Goal: Information Seeking & Learning: Check status

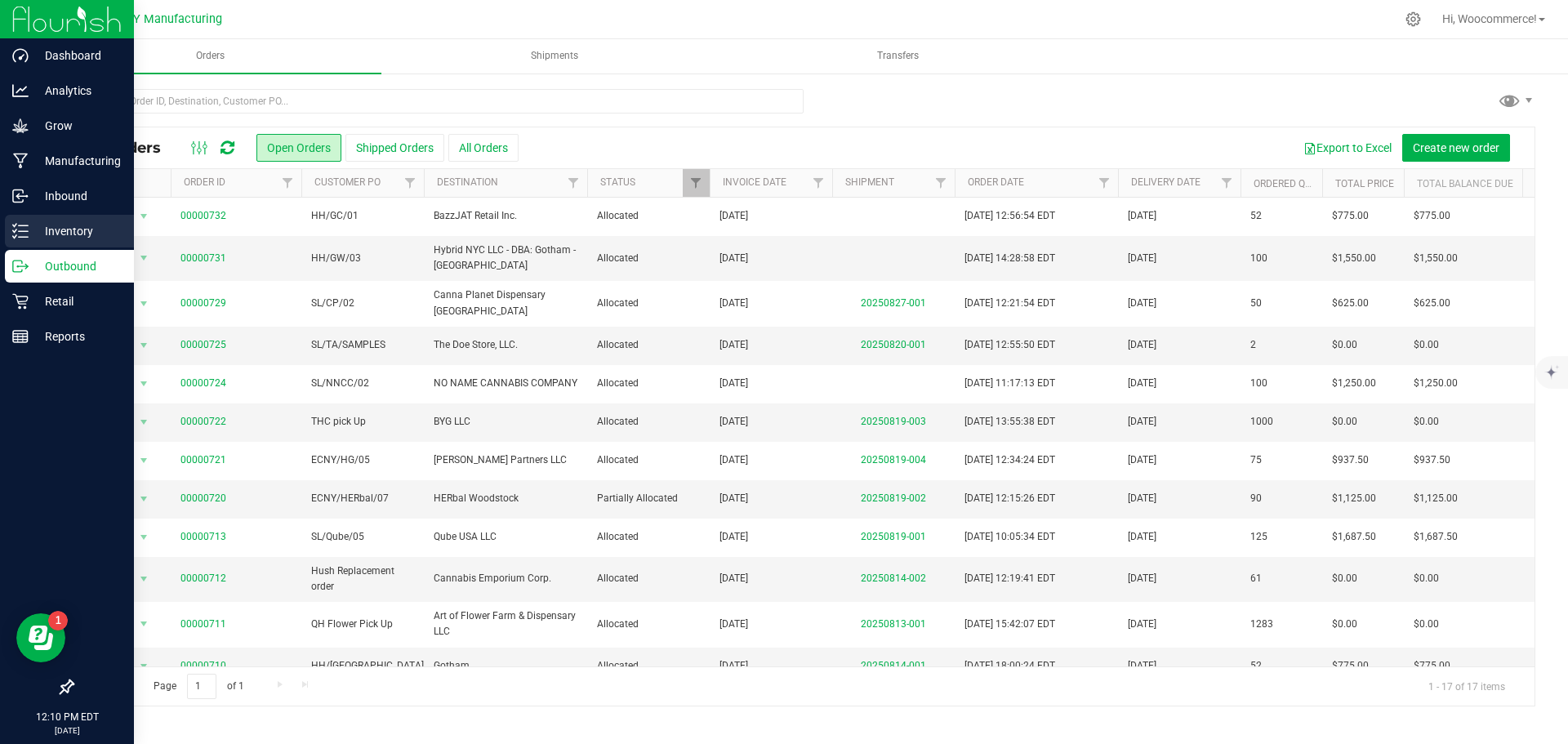
click at [42, 227] on p "Inventory" at bounding box center [77, 231] width 98 height 20
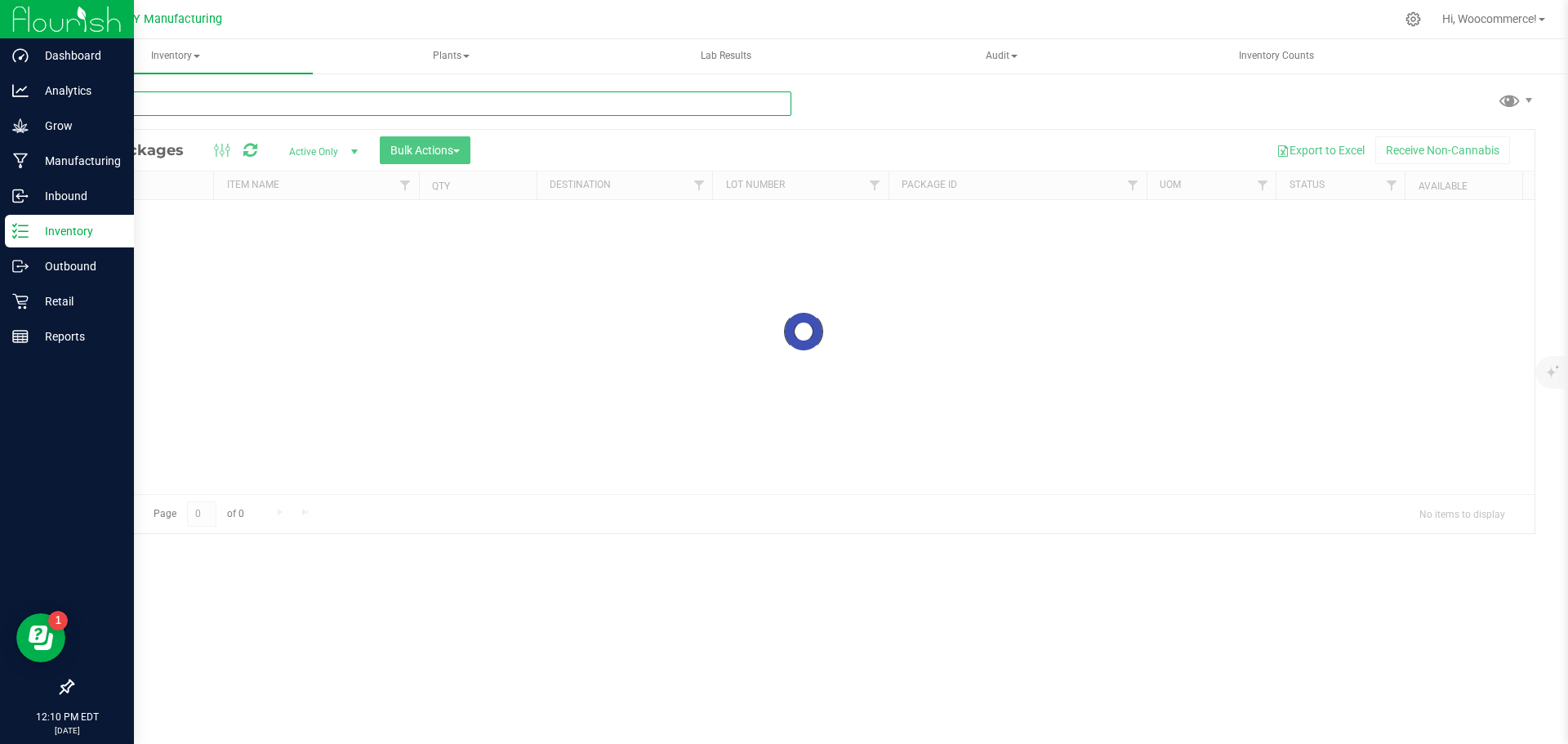
click at [231, 97] on div "Inventory All packages All inventory Waste log Create inventory Plants All plan…" at bounding box center [804, 392] width 1529 height 705
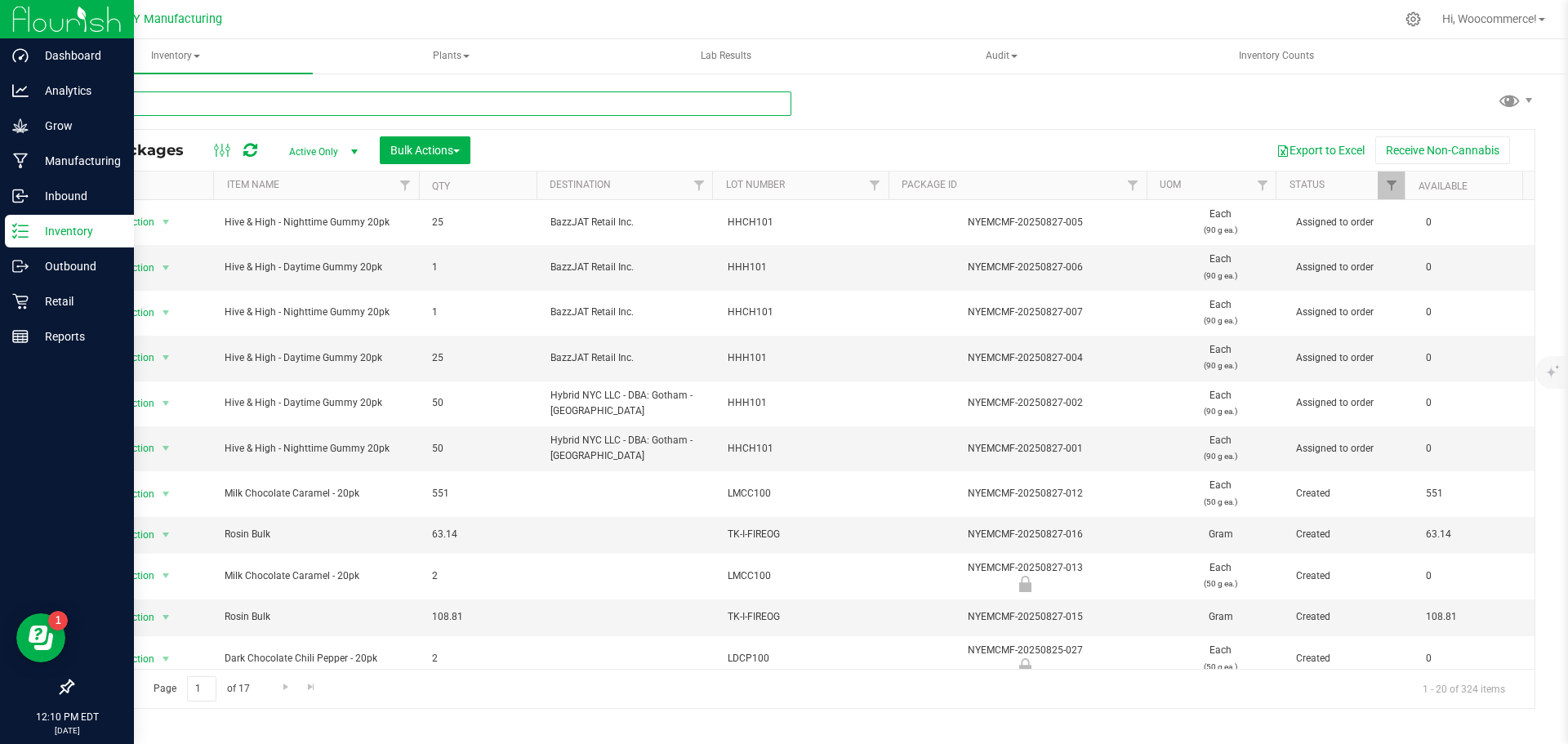
type input "acr101"
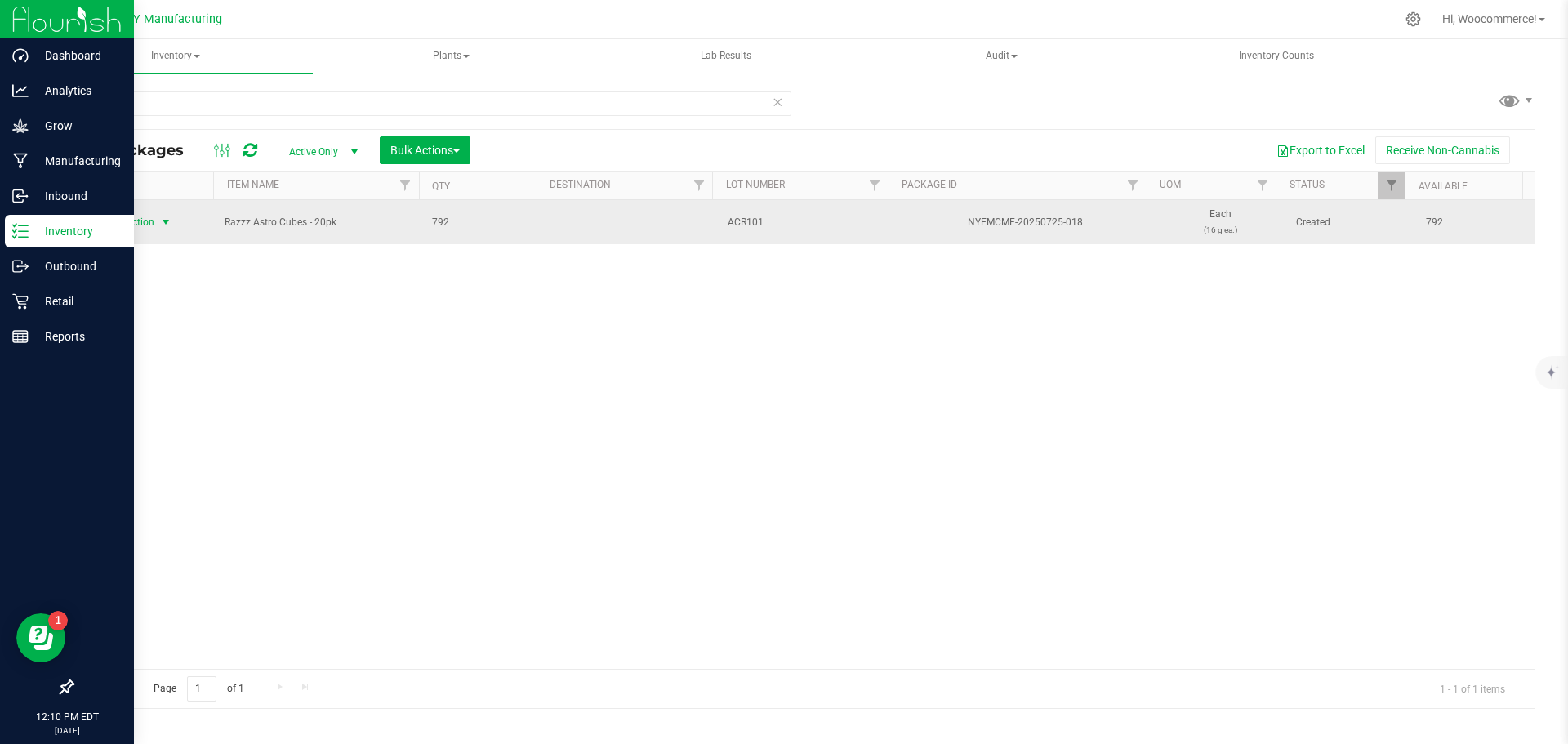
click at [135, 227] on span "Action" at bounding box center [133, 222] width 44 height 22
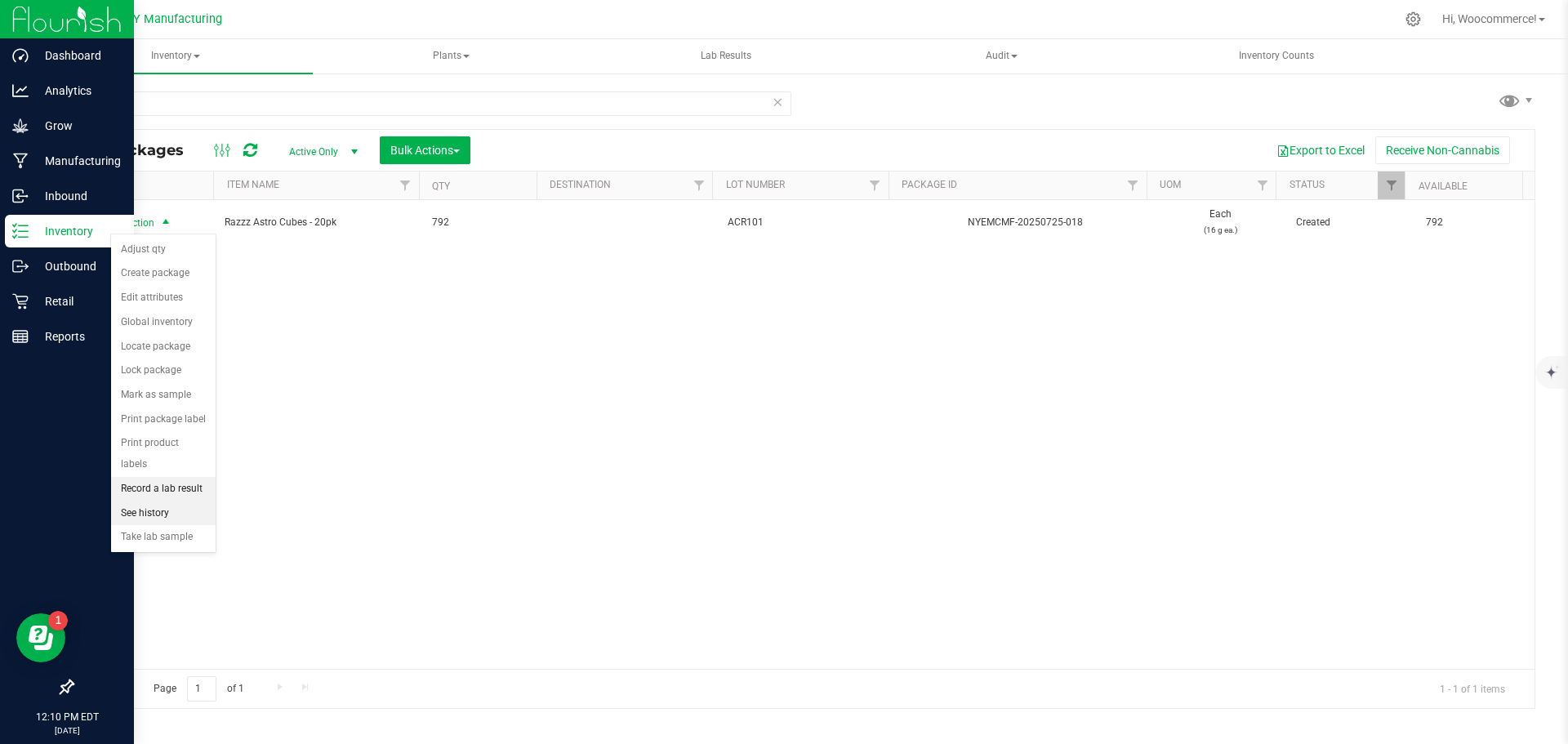
click at [188, 479] on ul "Adjust qty Create package Edit attributes Global inventory Locate package Lock …" at bounding box center [163, 393] width 104 height 312
click at [173, 502] on li "See history" at bounding box center [163, 514] width 104 height 24
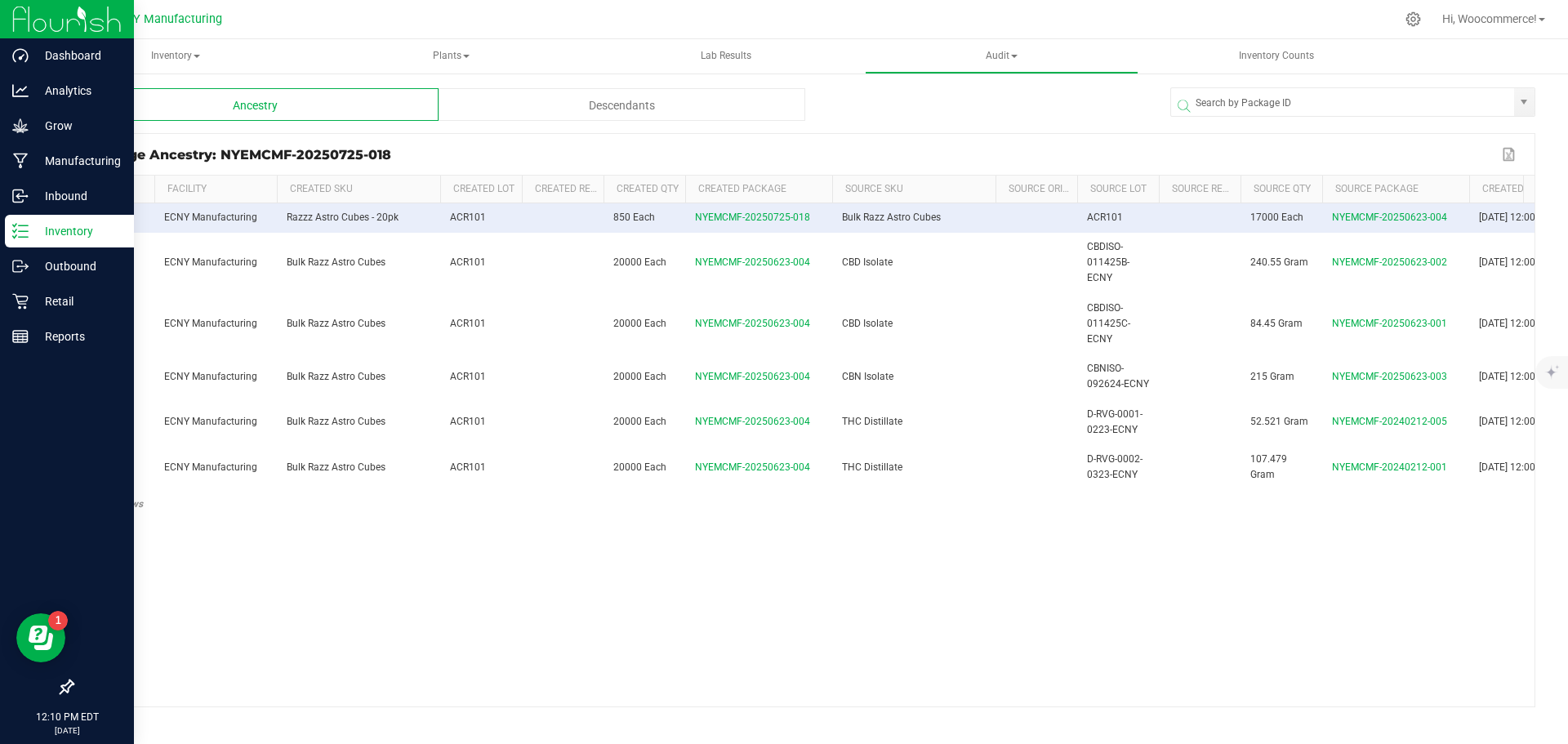
click at [571, 103] on div "Descendants" at bounding box center [622, 103] width 367 height 32
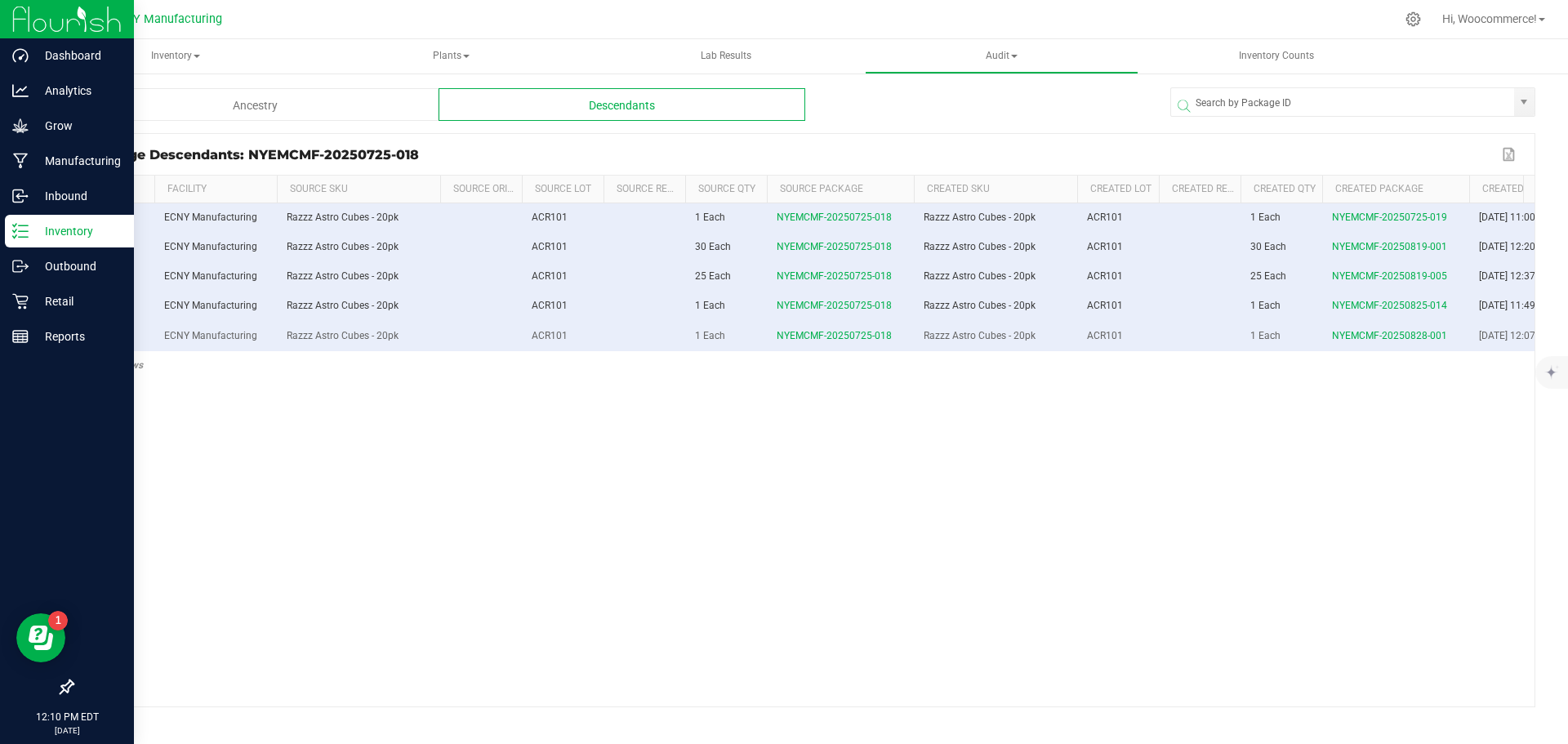
scroll to position [0, 68]
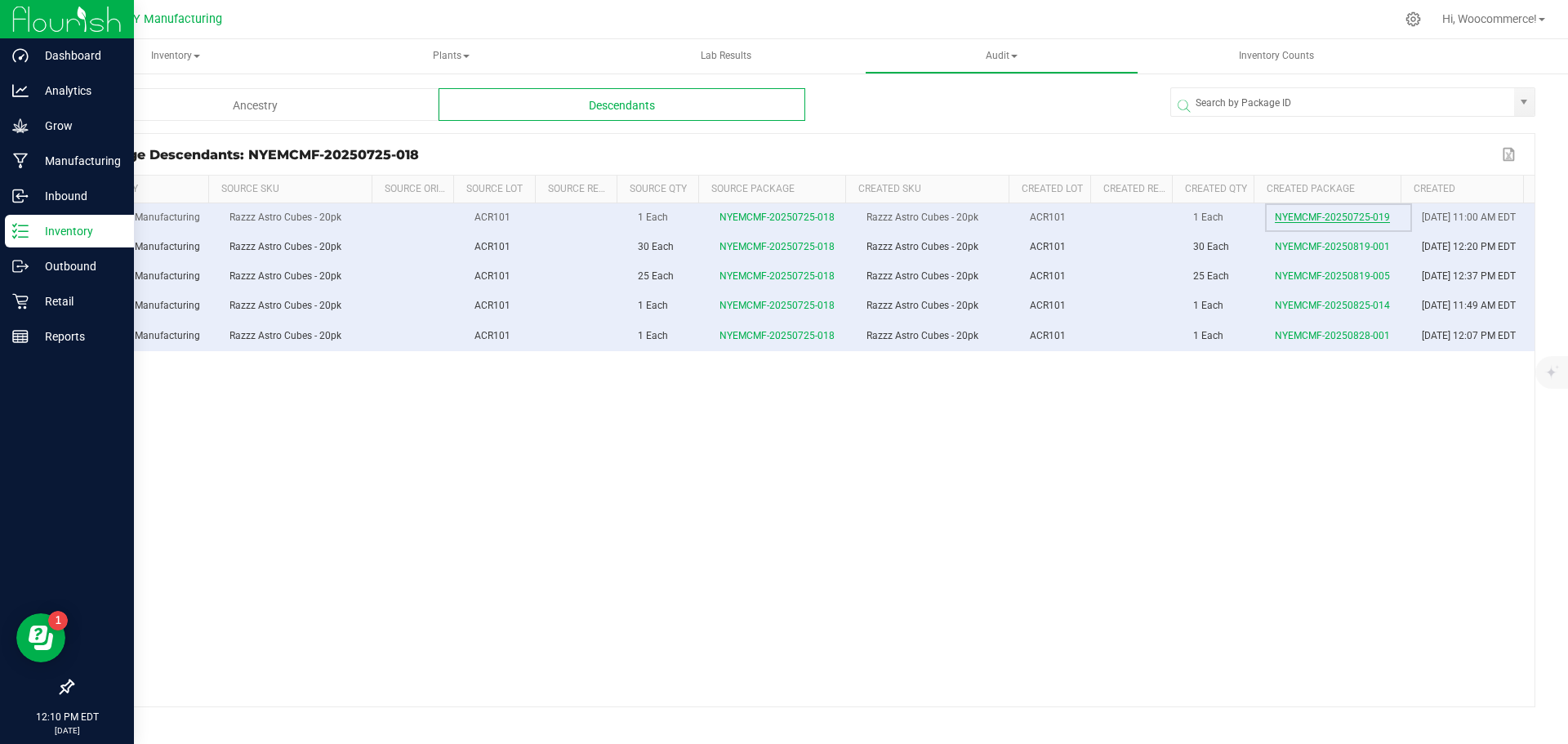
click at [1294, 219] on span "NYEMCMF-20250725-019" at bounding box center [1333, 218] width 115 height 12
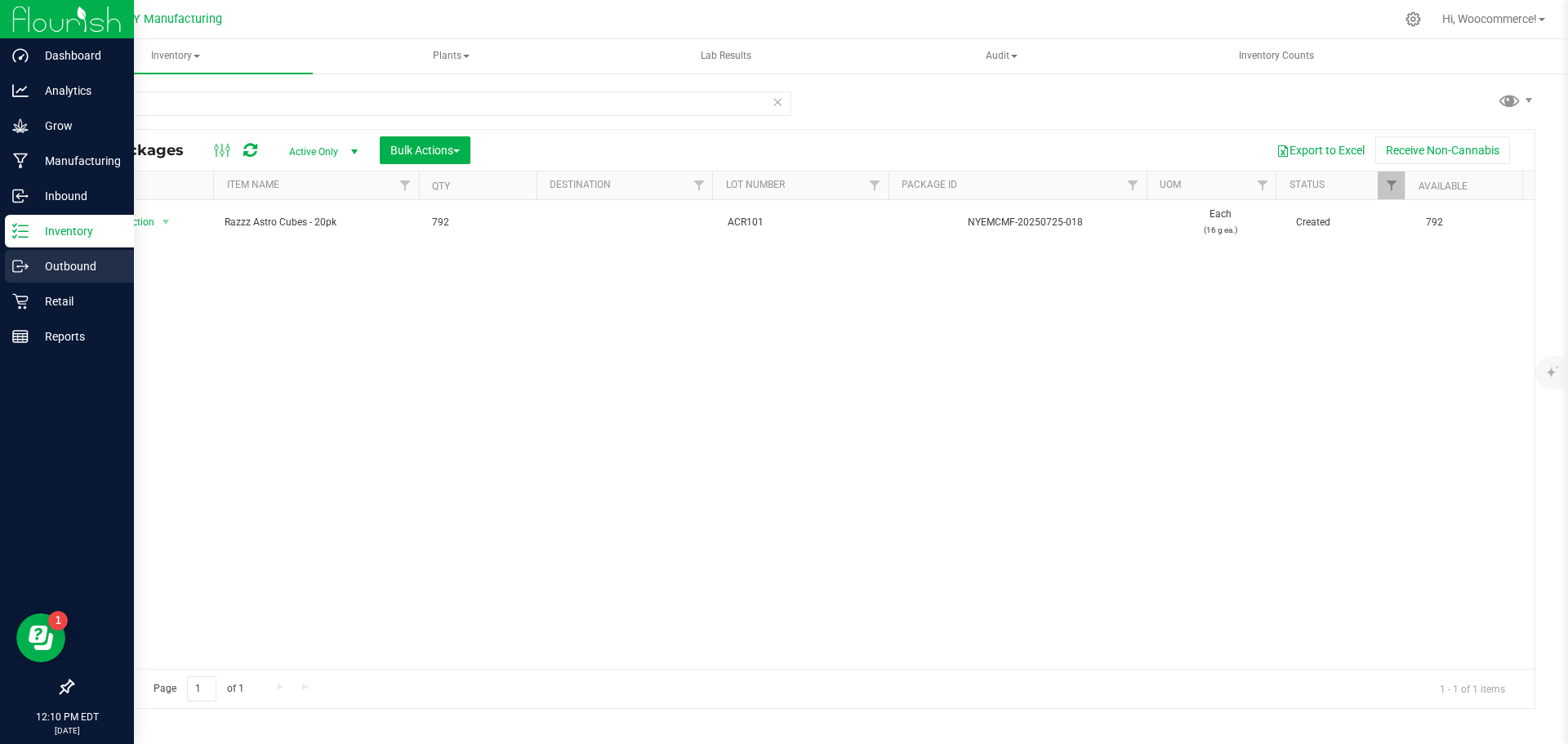
click at [38, 263] on p "Outbound" at bounding box center [77, 267] width 98 height 20
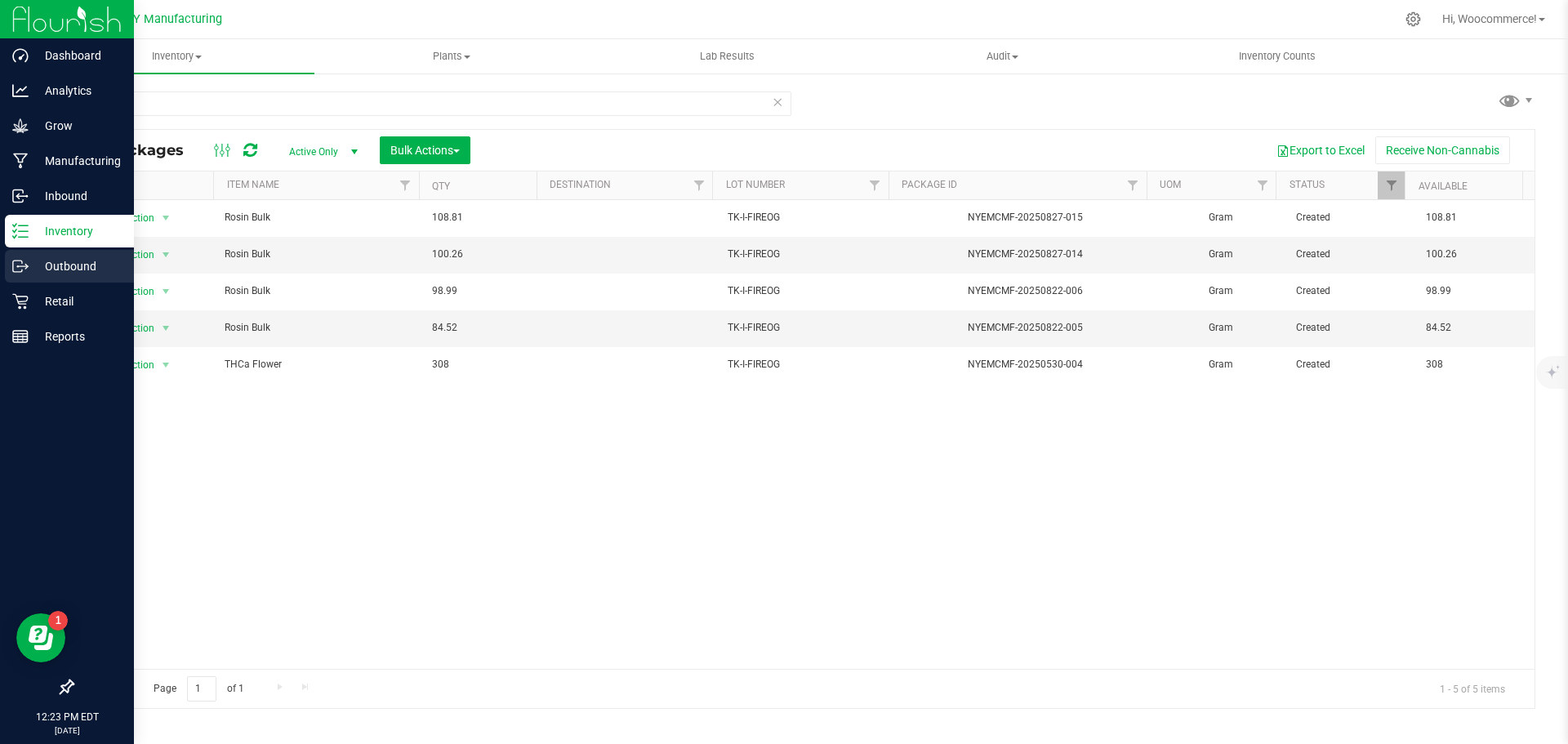
click at [5, 258] on div "Outbound" at bounding box center [69, 266] width 129 height 32
